Goal: Navigation & Orientation: Find specific page/section

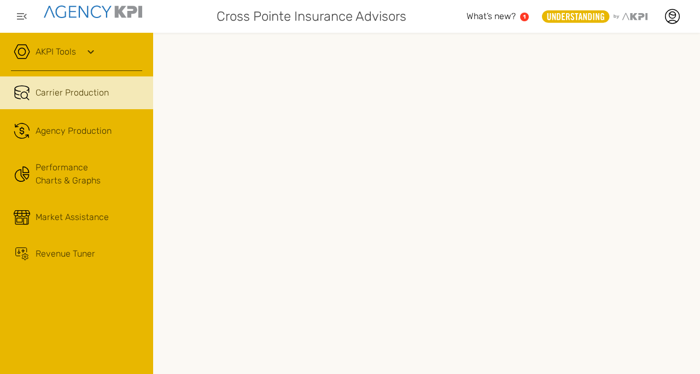
click at [85, 213] on span "Market Assistance" at bounding box center [72, 217] width 73 height 13
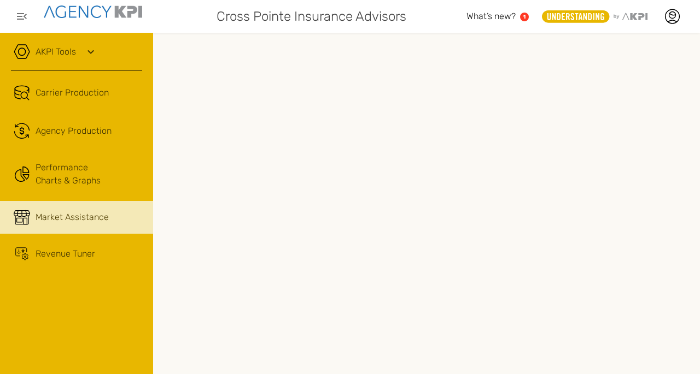
click at [20, 16] on icon "button" at bounding box center [22, 16] width 10 height 7
click at [59, 87] on span "Carrier Production" at bounding box center [72, 92] width 73 height 13
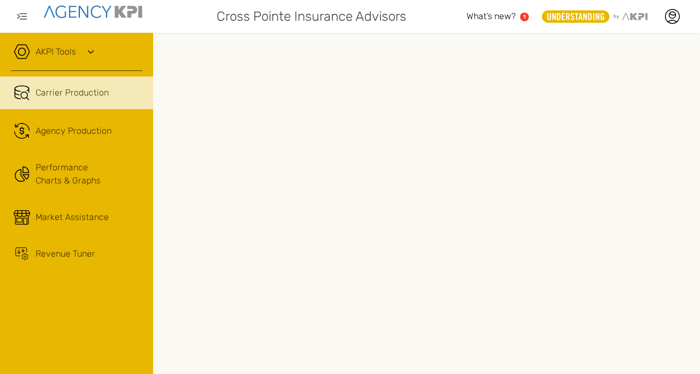
click at [26, 248] on icon at bounding box center [22, 254] width 16 height 13
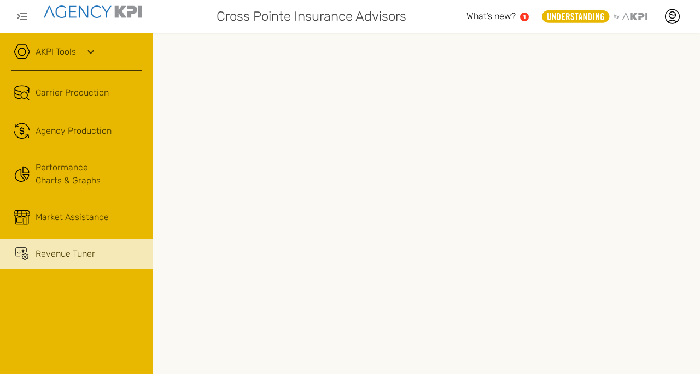
click at [56, 174] on link "Performance Charts & Graphs" at bounding box center [76, 174] width 153 height 43
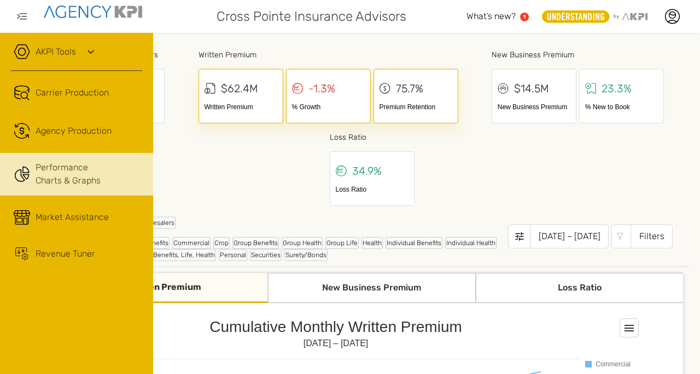
click at [58, 94] on span "Carrier Production" at bounding box center [72, 92] width 73 height 13
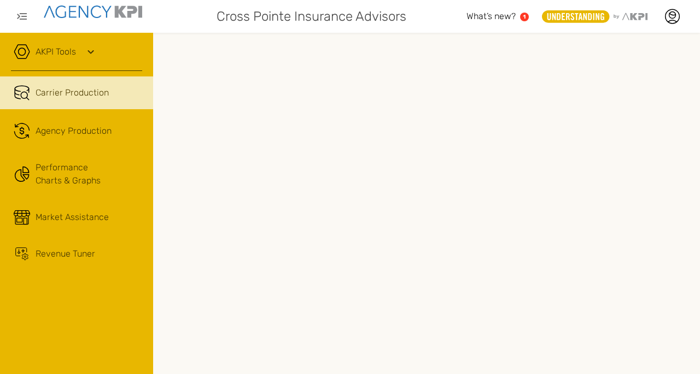
click at [70, 209] on link "Market Assistance" at bounding box center [76, 217] width 153 height 33
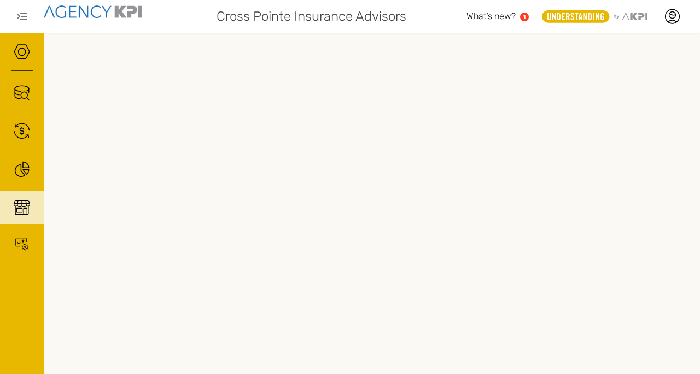
scroll to position [0, 120]
click at [673, 17] on icon at bounding box center [672, 15] width 7 height 7
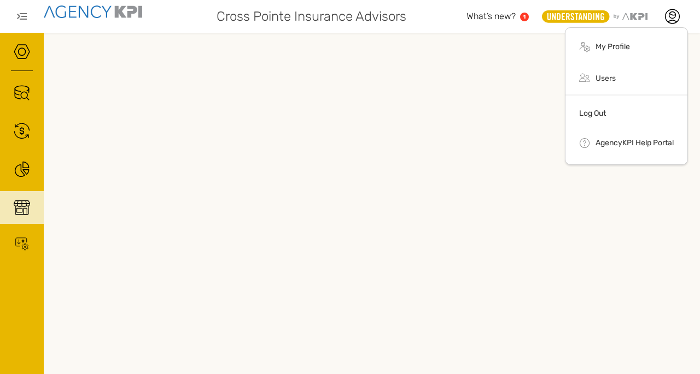
click at [506, 15] on span "What’s new?" at bounding box center [490, 16] width 49 height 10
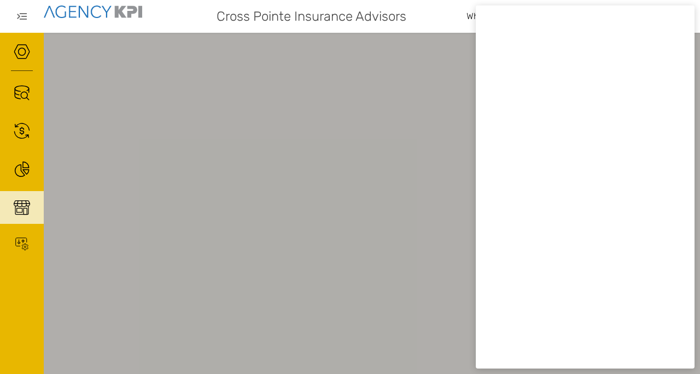
click at [438, 9] on div "Cross Pointe Insurance Advisors" at bounding box center [309, 16] width 313 height 22
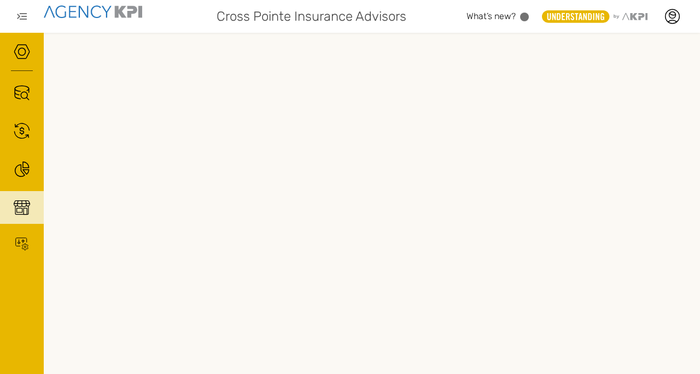
click at [624, 17] on icon ".st0{fill:#949698;} .st1{fill:rgb(232,183,0);} .st2{fill:#FFFFFF;} Layer 1" at bounding box center [595, 16] width 106 height 13
click at [24, 15] on icon "button" at bounding box center [21, 16] width 13 height 13
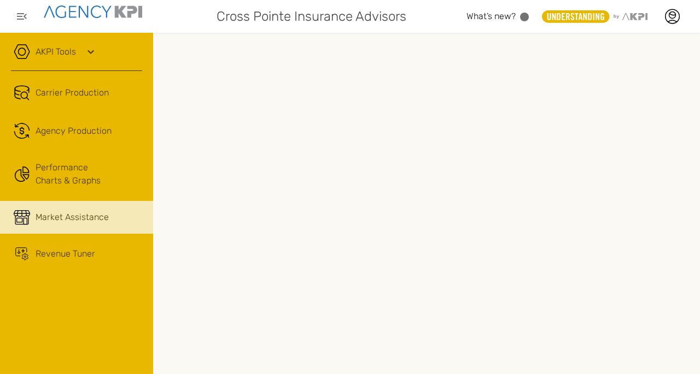
click at [90, 49] on icon at bounding box center [90, 51] width 13 height 13
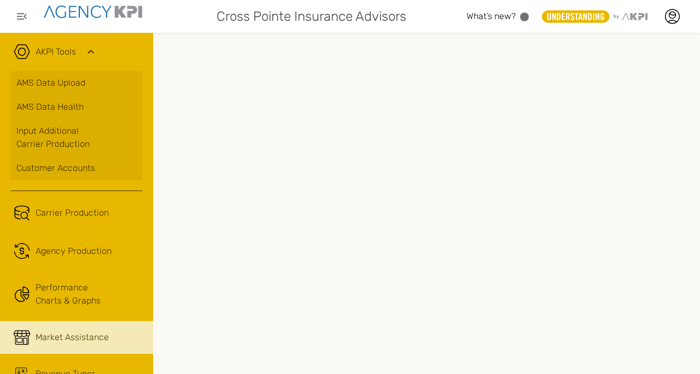
click at [92, 50] on icon at bounding box center [90, 51] width 13 height 13
